Goal: Transaction & Acquisition: Purchase product/service

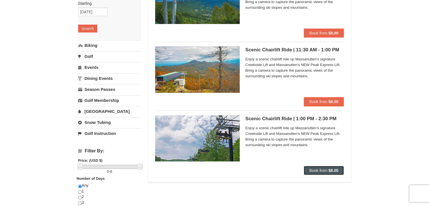
click at [318, 170] on span "Book from" at bounding box center [319, 170] width 18 height 5
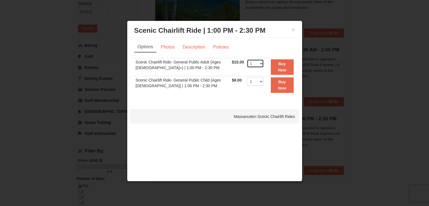
click at [259, 64] on select "1 2 3 4 5 6 7 8 9 10 11 12 13 14 15 16 17 18 19 20 21 22" at bounding box center [255, 63] width 17 height 8
select select "3"
click at [247, 59] on select "1 2 3 4 5 6 7 8 9 10 11 12 13 14 15 16 17 18 19 20 21 22" at bounding box center [255, 63] width 17 height 8
click at [272, 63] on button "Buy Now" at bounding box center [282, 67] width 23 height 16
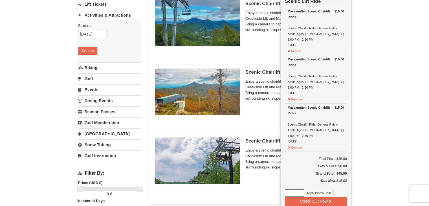
scroll to position [62, 0]
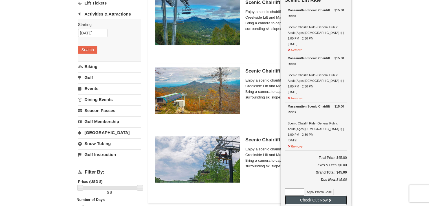
click at [306, 196] on button "Check Out Now" at bounding box center [316, 200] width 62 height 9
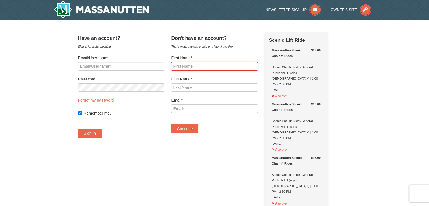
click at [228, 67] on input "First Name*" at bounding box center [214, 66] width 86 height 8
type input "Erica"
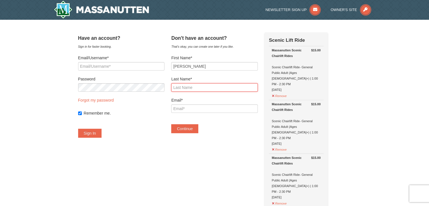
click at [215, 88] on input "Last Name*" at bounding box center [214, 87] width 86 height 8
type input "[PERSON_NAME]"
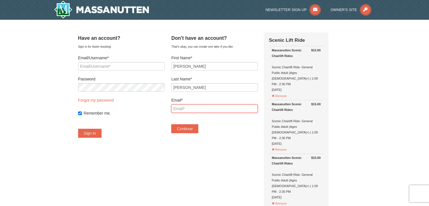
click at [211, 110] on input "Email*" at bounding box center [214, 108] width 86 height 8
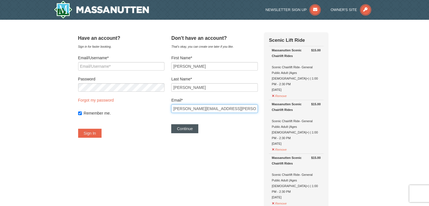
type input "erica.parraga@gmail.com"
click at [199, 129] on button "Continue" at bounding box center [184, 128] width 27 height 9
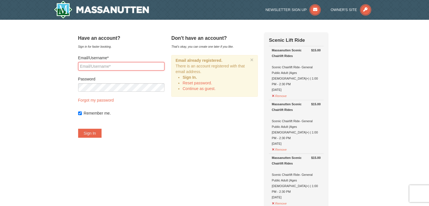
click at [125, 68] on input "Email/Username*" at bounding box center [121, 66] width 86 height 8
click at [132, 66] on input "erica.parraga@gmail" at bounding box center [121, 66] width 86 height 8
type input "erica.parraga@gmail.com"
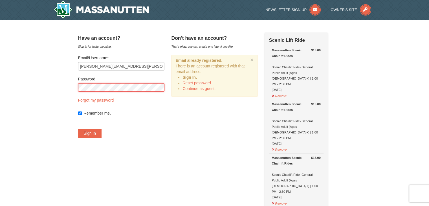
click at [78, 129] on button "Sign In" at bounding box center [90, 133] width 24 height 9
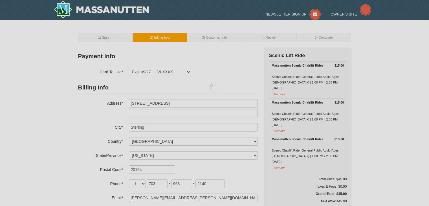
select select "VA"
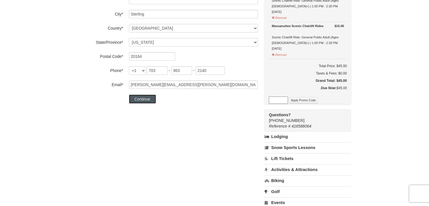
click at [148, 97] on button "Continue" at bounding box center [142, 99] width 27 height 9
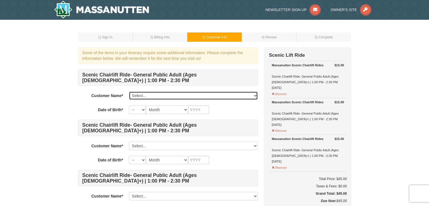
click at [158, 96] on select "Select... [PERSON_NAME] Add New..." at bounding box center [193, 95] width 129 height 8
select select "25514479"
click at [129, 91] on select "Select... [PERSON_NAME] Add New..." at bounding box center [193, 95] width 129 height 8
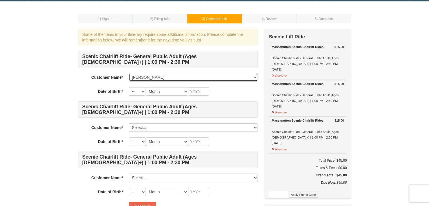
scroll to position [28, 0]
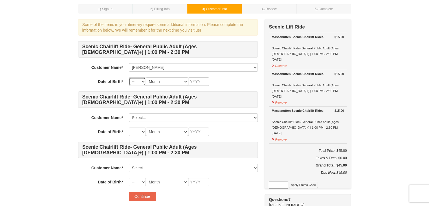
click at [139, 82] on select "-- 01 02 03 04 05 06 07 08 09 10 11 12 13 14 15 16 17 18 19 20 21 22 23 24 25 2…" at bounding box center [137, 81] width 17 height 8
click at [129, 77] on select "-- 01 02 03 04 05 06 07 08 09 10 11 12 13 14 15 16 17 18 19 20 21 22 23 24 25 2…" at bounding box center [137, 81] width 17 height 8
click at [169, 85] on select "Month January February March April May June July August September October Novem…" at bounding box center [167, 81] width 42 height 8
click at [138, 84] on select "-- 01 02 03 04 05 06 07 08 09 10 11 12 13 14 15 16 17 18 19 20 21 22 23 24 25 2…" at bounding box center [137, 81] width 17 height 8
select select "06"
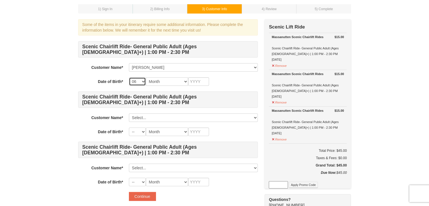
click at [129, 77] on select "-- 01 02 03 04 05 06 07 08 09 10 11 12 13 14 15 16 17 18 19 20 21 22 23 24 25 2…" at bounding box center [137, 81] width 17 height 8
click at [163, 85] on select "Month January February March April May June July August September October Novem…" at bounding box center [167, 81] width 42 height 8
select select "07"
click at [146, 77] on select "Month January February March April May June July August September October Novem…" at bounding box center [167, 81] width 42 height 8
click at [204, 84] on input "text" at bounding box center [198, 81] width 21 height 8
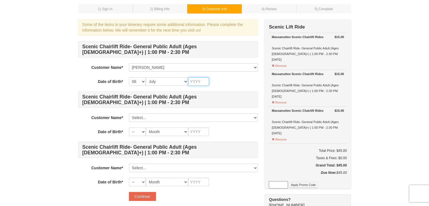
scroll to position [0, 0]
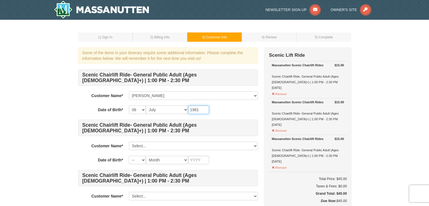
type input "1981"
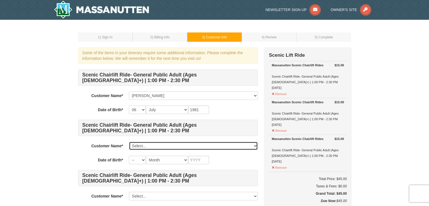
click at [145, 149] on select "Select... Erica Parraga Add New..." at bounding box center [193, 146] width 129 height 8
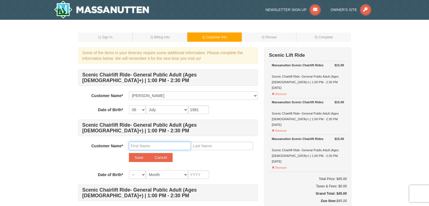
click at [145, 147] on input "text" at bounding box center [160, 146] width 62 height 8
type input "Natasha"
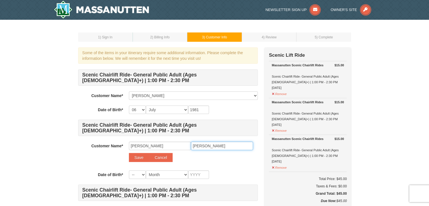
type input "Parraga"
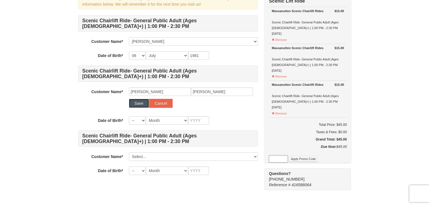
scroll to position [56, 0]
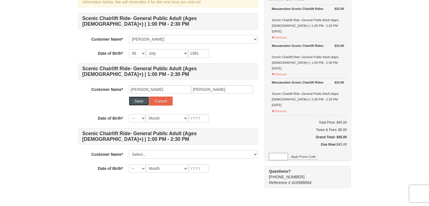
click at [134, 97] on button "Save" at bounding box center [139, 101] width 20 height 9
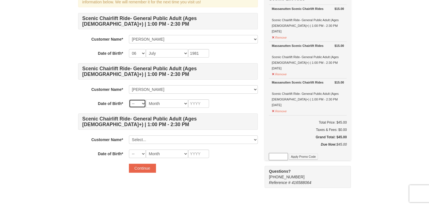
click at [140, 102] on select "-- 01 02 03 04 05 06 07 08 09 10 11 12 13 14 15 16 17 18 19 20 21 22 23 24 25 2…" at bounding box center [137, 103] width 17 height 8
click at [129, 99] on select "-- 01 02 03 04 05 06 07 08 09 10 11 12 13 14 15 16 17 18 19 20 21 22 23 24 25 2…" at bounding box center [137, 103] width 17 height 8
click at [135, 104] on select "-- 01 02 03 04 05 06 07 08 09 10 11 12 13 14 15 16 17 18 19 20 21 22 23 24 25 2…" at bounding box center [137, 103] width 17 height 8
select select "10"
click at [129, 99] on select "-- 01 02 03 04 05 06 07 08 09 10 11 12 13 14 15 16 17 18 19 20 21 22 23 24 25 2…" at bounding box center [137, 103] width 17 height 8
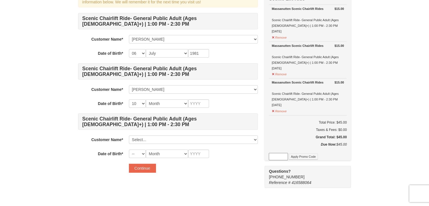
click at [163, 99] on div "Scenic Chairlift Ride- General Public Adult (Ages 13+) | 1:00 PM - 2:30 PM Cust…" at bounding box center [168, 85] width 180 height 145
click at [171, 105] on select "Month January February March April May June July August September October Novem…" at bounding box center [167, 103] width 42 height 8
select select "12"
click at [146, 99] on select "Month January February March April May June July August September October Novem…" at bounding box center [167, 103] width 42 height 8
click at [195, 105] on input "text" at bounding box center [198, 103] width 21 height 8
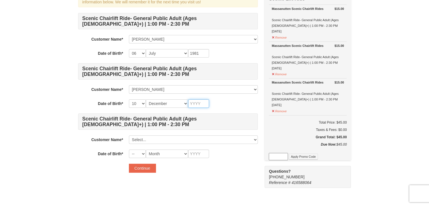
click at [195, 105] on input "text" at bounding box center [198, 103] width 21 height 8
type input "2002"
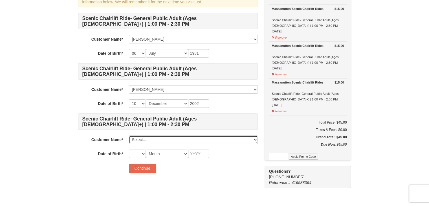
click at [163, 139] on select "Select... Erica Parraga Natasha Parraga Add New..." at bounding box center [193, 140] width 129 height 8
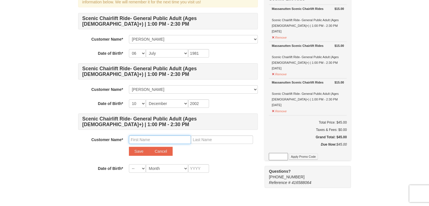
click at [137, 139] on input "text" at bounding box center [160, 140] width 62 height 8
type input "Natalie"
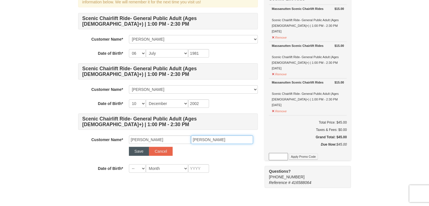
type input "Parraga"
click at [134, 149] on button "Save" at bounding box center [139, 151] width 20 height 9
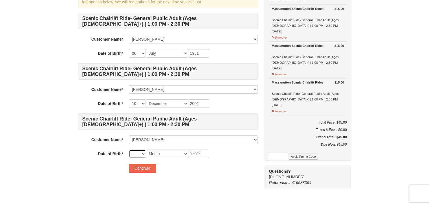
click at [145, 156] on select "-- 01 02 03 04 05 06 07 08 09 10 11 12 13 14 15 16 17 18 19 20 21 22 23 24 25 2…" at bounding box center [137, 154] width 17 height 8
select select "01"
click at [129, 150] on select "-- 01 02 03 04 05 06 07 08 09 10 11 12 13 14 15 16 17 18 19 20 21 22 23 24 25 2…" at bounding box center [137, 154] width 17 height 8
click at [165, 152] on select "Month January February March April May June July August September October Novem…" at bounding box center [167, 154] width 42 height 8
select select "05"
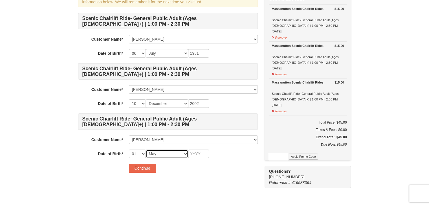
click at [146, 150] on select "Month January February March April May June July August September October Novem…" at bounding box center [167, 154] width 42 height 8
click at [199, 152] on input "text" at bounding box center [198, 154] width 21 height 8
type input "2006"
click at [136, 170] on button "Continue" at bounding box center [142, 168] width 27 height 9
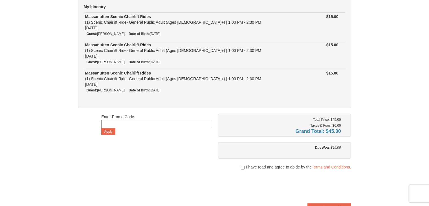
scroll to position [85, 0]
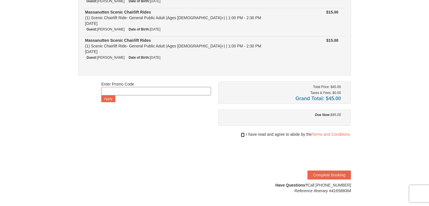
click at [243, 134] on input "checkbox" at bounding box center [243, 135] width 4 height 5
checkbox input "true"
click at [316, 174] on button "Complete Booking" at bounding box center [329, 175] width 43 height 9
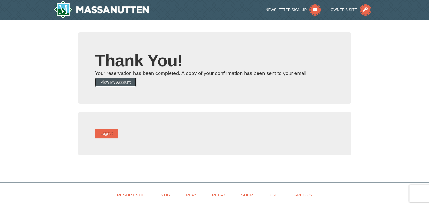
click at [105, 78] on button "View My Account" at bounding box center [115, 82] width 41 height 9
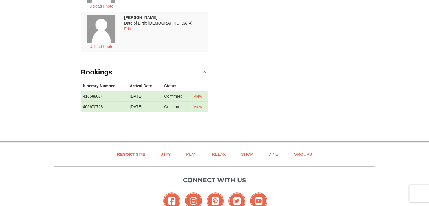
scroll to position [198, 0]
click at [201, 94] on link "View" at bounding box center [198, 96] width 8 height 5
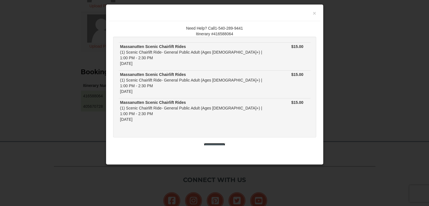
click at [216, 143] on button "Close" at bounding box center [214, 147] width 21 height 9
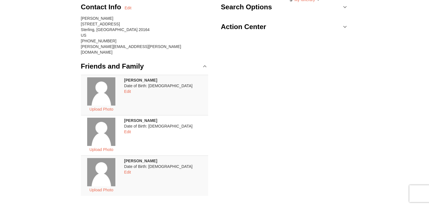
scroll to position [0, 0]
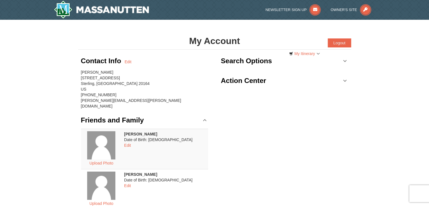
click at [241, 121] on div "Contact Info Edit [PERSON_NAME] [STREET_ADDRESS] [PHONE_NUMBER] [PERSON_NAME][E…" at bounding box center [214, 185] width 273 height 271
